Goal: Information Seeking & Learning: Learn about a topic

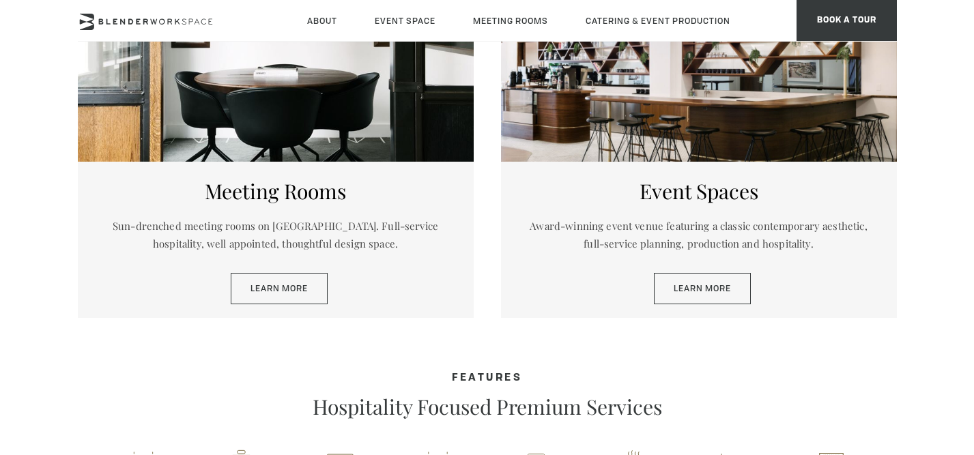
scroll to position [738, 0]
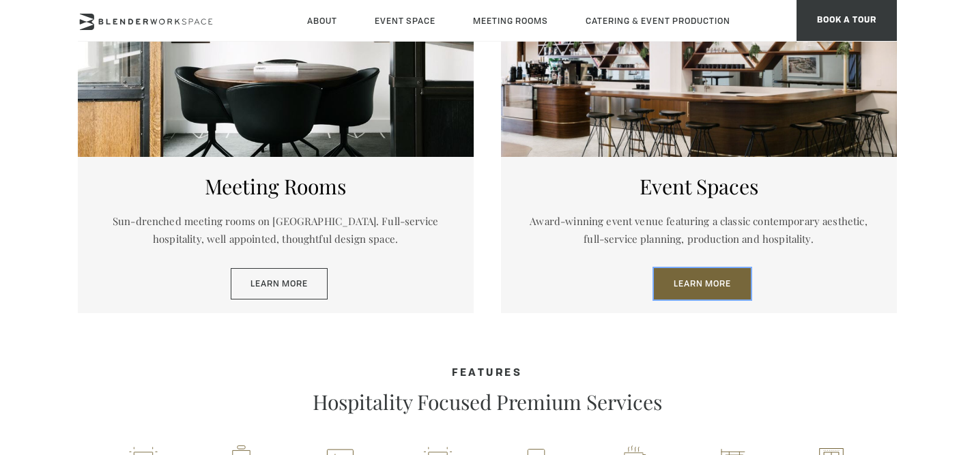
click at [694, 279] on link "Learn More" at bounding box center [702, 283] width 97 height 31
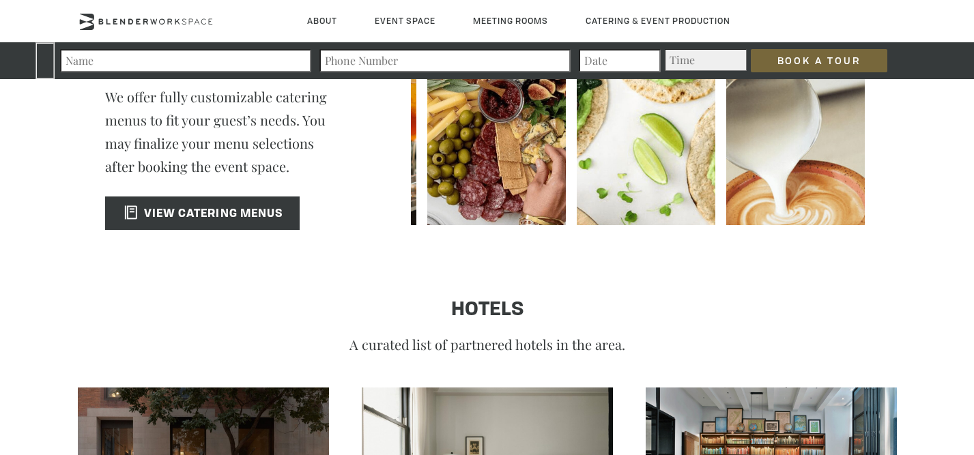
scroll to position [2215, 0]
